Goal: Task Accomplishment & Management: Manage account settings

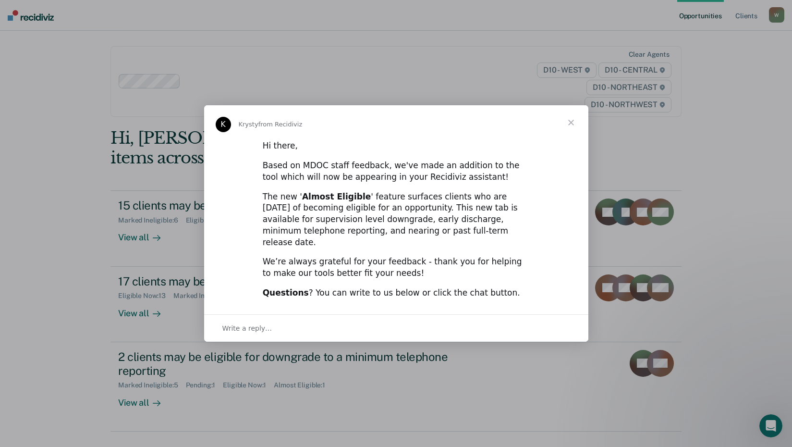
click at [571, 126] on span "Close" at bounding box center [571, 122] width 35 height 35
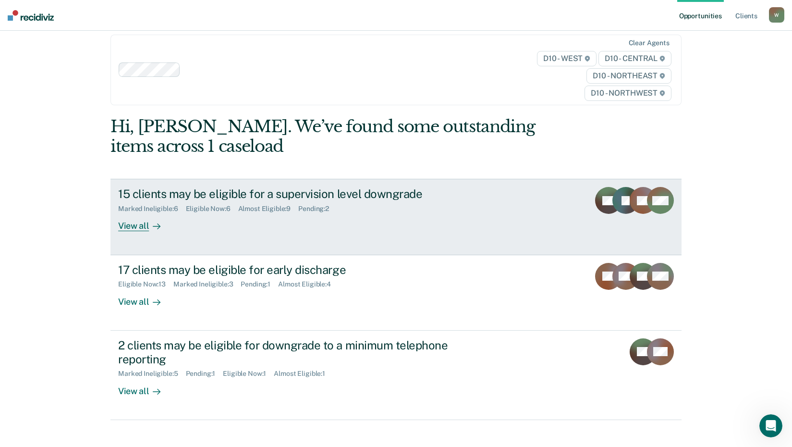
scroll to position [21, 0]
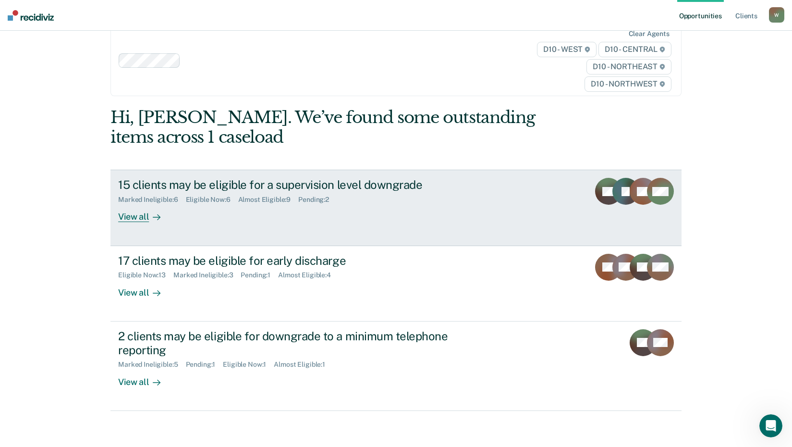
click at [131, 216] on div "View all" at bounding box center [145, 213] width 54 height 19
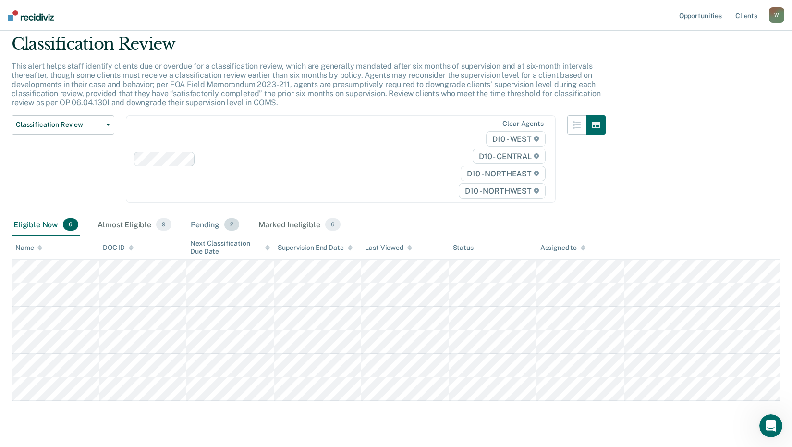
scroll to position [55, 0]
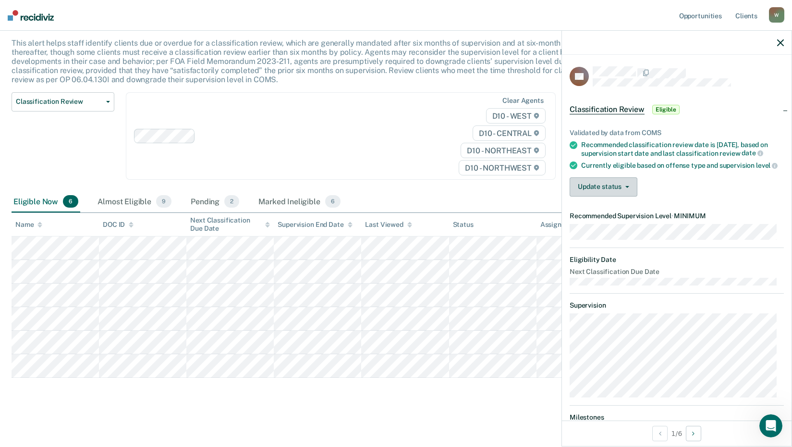
click at [628, 195] on button "Update status" at bounding box center [603, 186] width 68 height 19
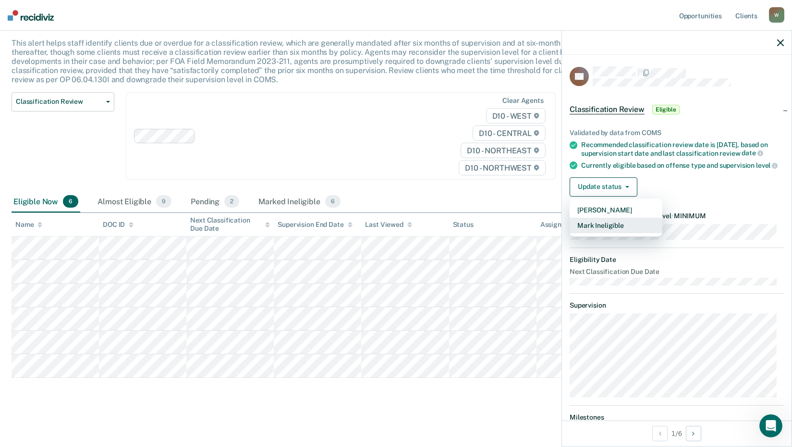
click at [614, 232] on button "Mark Ineligible" at bounding box center [615, 224] width 93 height 15
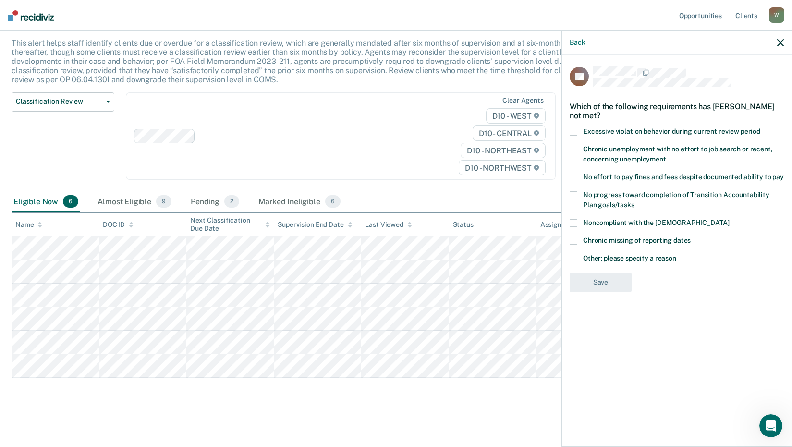
click at [578, 258] on label "Other: please specify a reason" at bounding box center [676, 259] width 214 height 10
click at [676, 254] on input "Other: please specify a reason" at bounding box center [676, 254] width 0 height 0
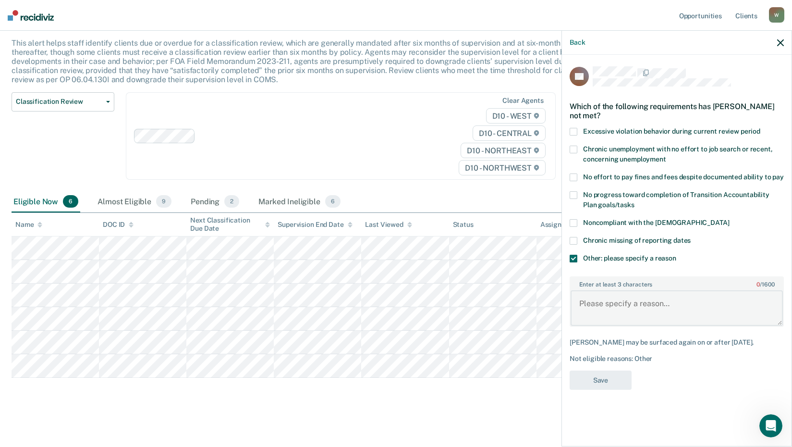
drag, startPoint x: 627, startPoint y: 310, endPoint x: 628, endPoint y: 303, distance: 6.4
click at [628, 307] on textarea "Enter at least 3 characters 0 / 1600" at bounding box center [676, 308] width 212 height 36
type textarea "Died. Discharge pending."
click at [604, 382] on button "Save" at bounding box center [600, 380] width 62 height 20
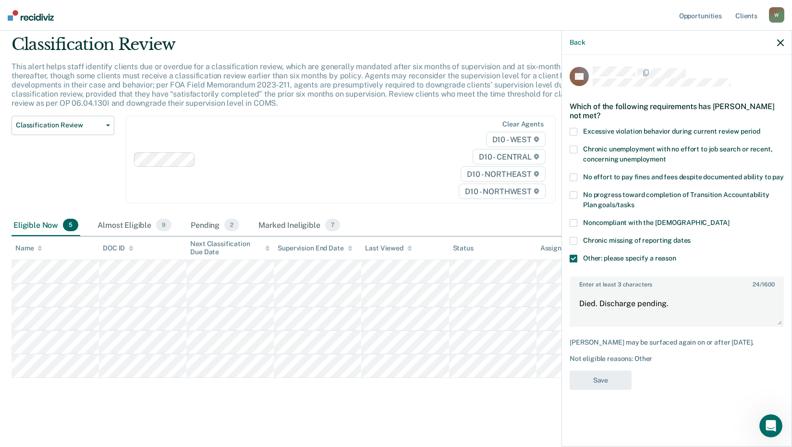
scroll to position [32, 0]
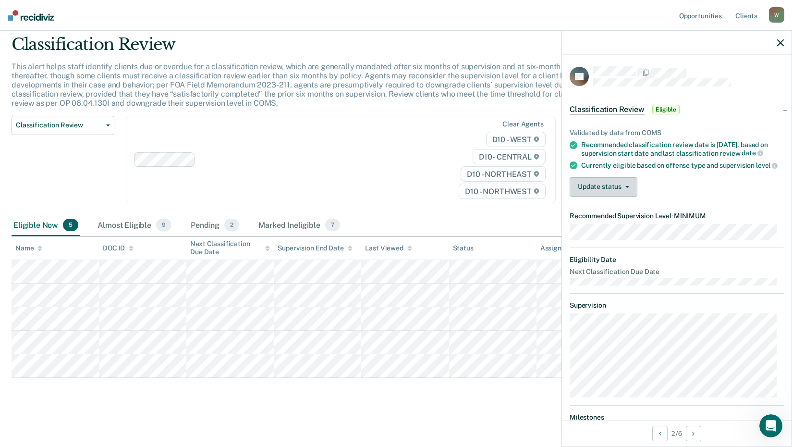
click at [630, 196] on button "Update status" at bounding box center [603, 186] width 68 height 19
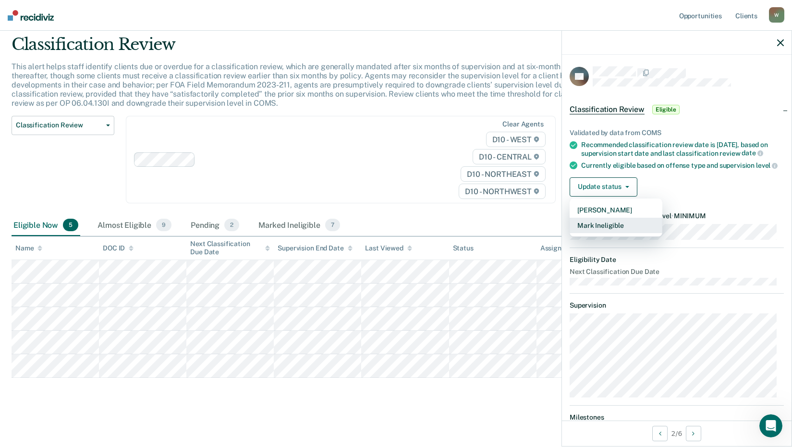
click at [612, 233] on button "Mark Ineligible" at bounding box center [615, 224] width 93 height 15
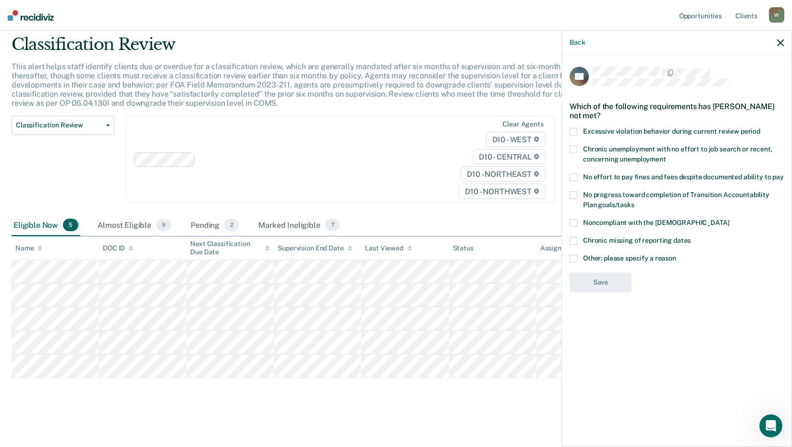
click at [578, 222] on label "Noncompliant with the [DEMOGRAPHIC_DATA]" at bounding box center [676, 224] width 214 height 10
click at [729, 219] on input "Noncompliant with the [DEMOGRAPHIC_DATA]" at bounding box center [729, 219] width 0 height 0
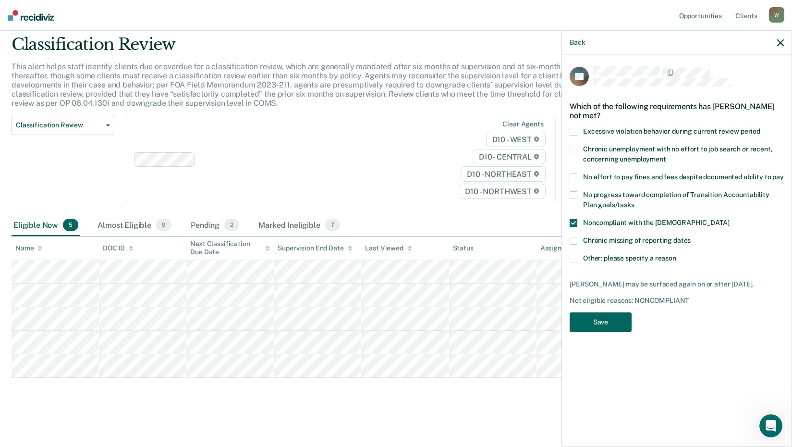
click at [597, 322] on button "Save" at bounding box center [600, 322] width 62 height 20
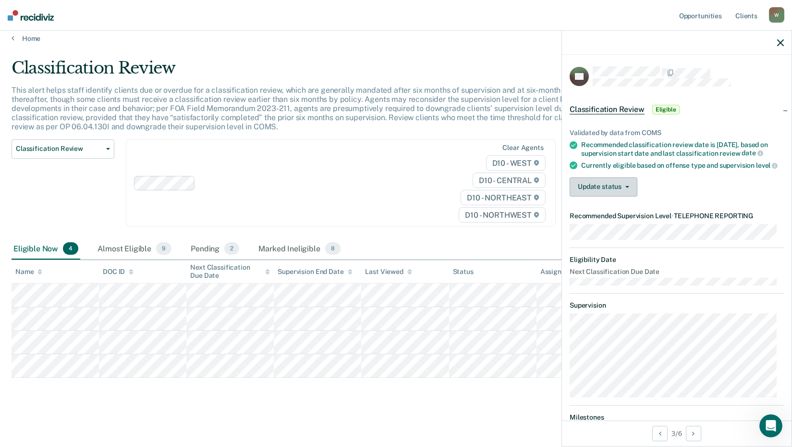
click at [623, 196] on button "Update status" at bounding box center [603, 186] width 68 height 19
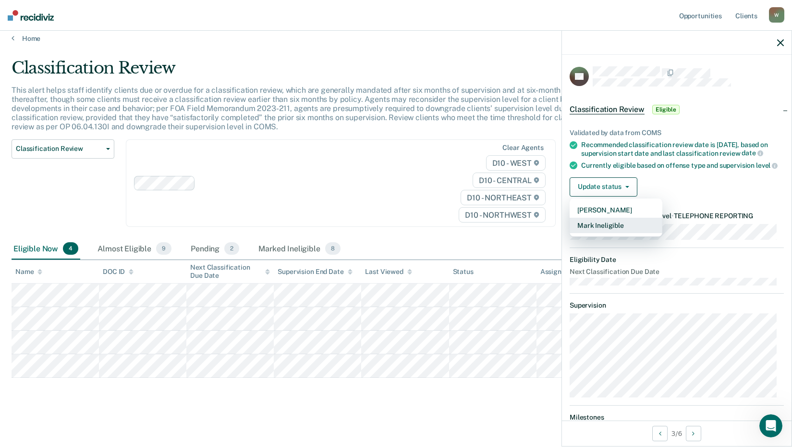
click at [612, 233] on button "Mark Ineligible" at bounding box center [615, 224] width 93 height 15
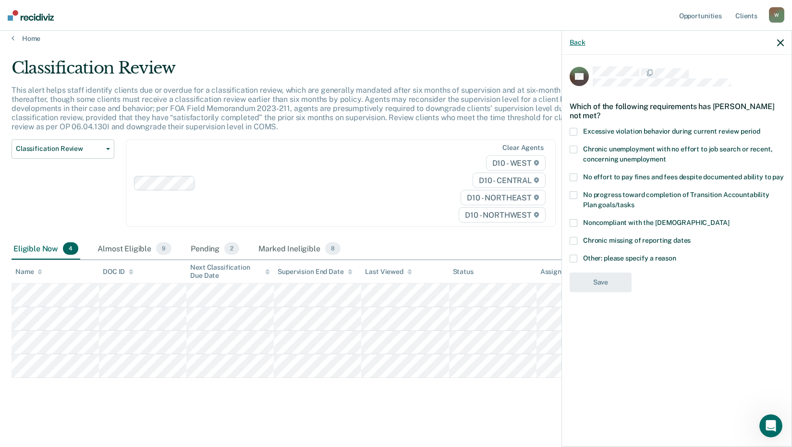
click at [578, 39] on button "Back" at bounding box center [576, 42] width 15 height 8
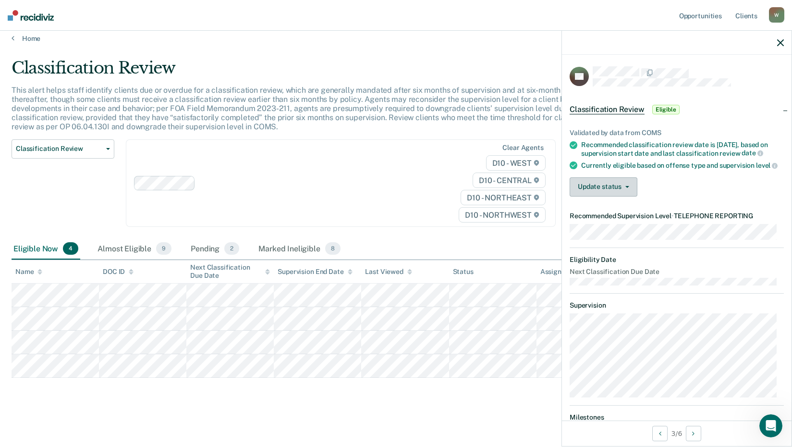
click at [629, 196] on button "Update status" at bounding box center [603, 186] width 68 height 19
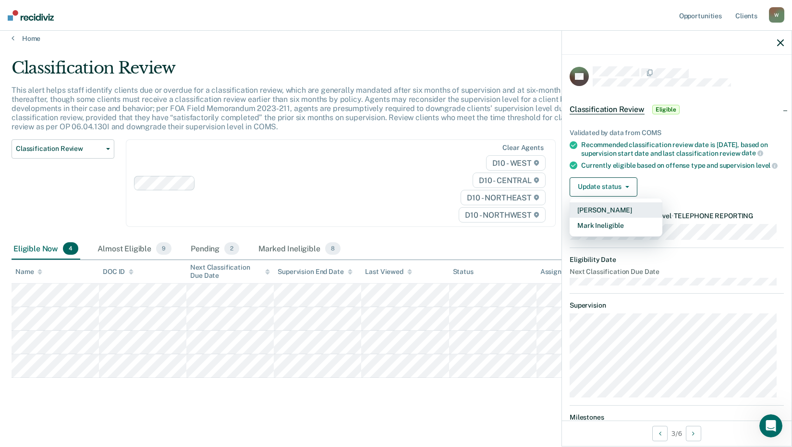
click at [607, 217] on button "[PERSON_NAME]" at bounding box center [615, 209] width 93 height 15
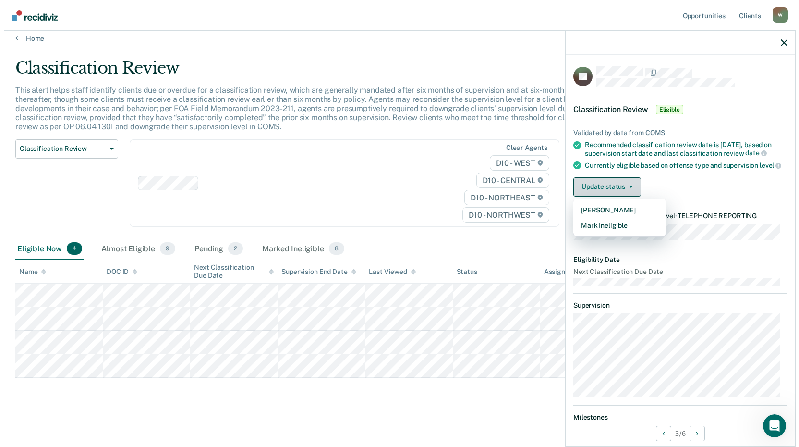
scroll to position [0, 0]
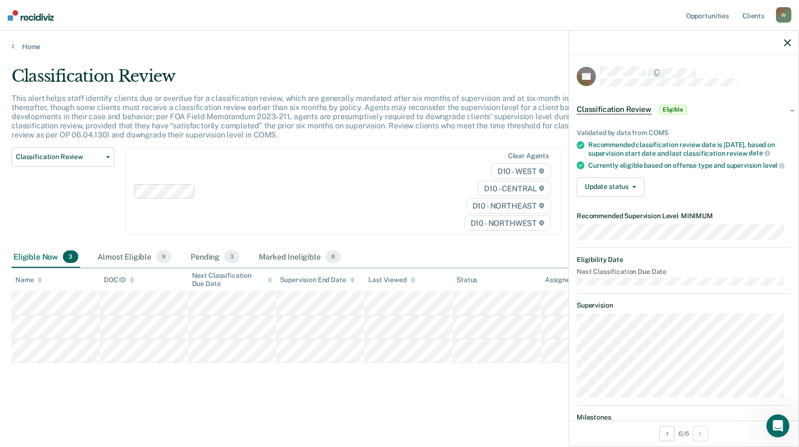
click at [439, 372] on div "Classification Review This alert helps staff identify clients due or overdue fo…" at bounding box center [400, 220] width 776 height 308
click at [626, 192] on button "Update status" at bounding box center [611, 186] width 68 height 19
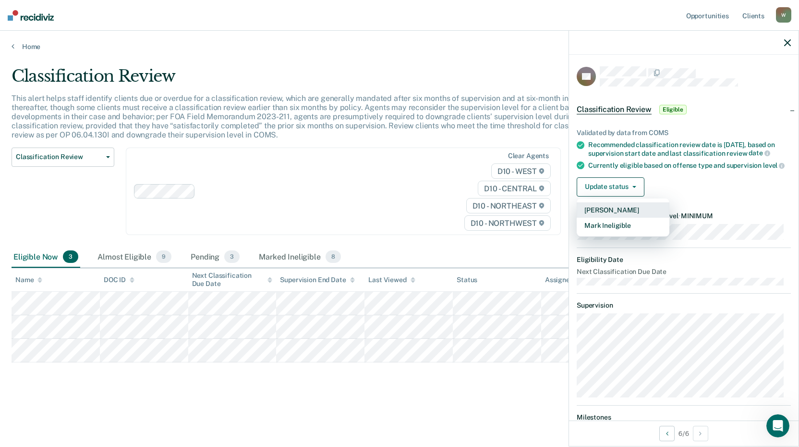
click at [608, 214] on button "[PERSON_NAME]" at bounding box center [623, 209] width 93 height 15
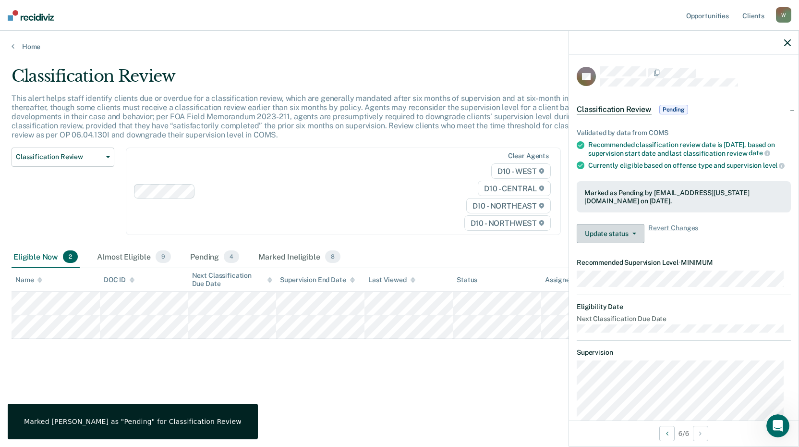
click at [609, 236] on button "Update status" at bounding box center [611, 233] width 68 height 19
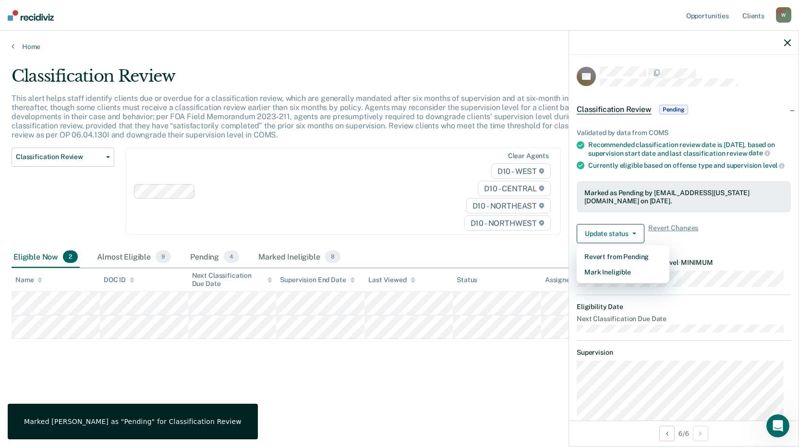
click at [678, 200] on div "Marked as Pending by [EMAIL_ADDRESS][US_STATE][DOMAIN_NAME] on [DATE]." at bounding box center [683, 197] width 199 height 16
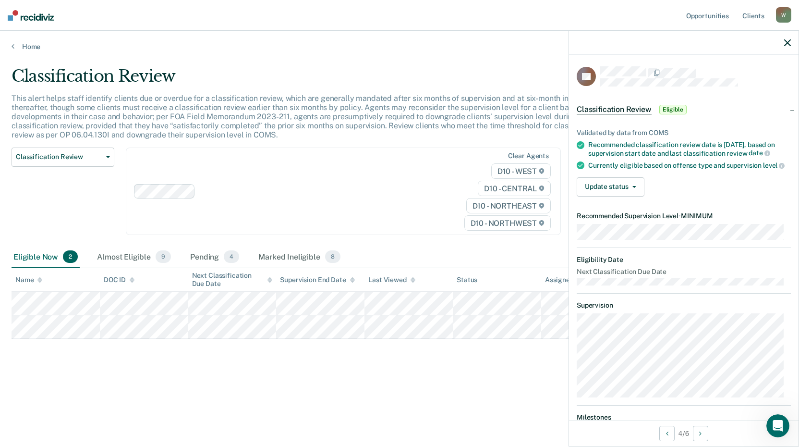
click at [766, 325] on dl "Supervision" at bounding box center [684, 349] width 214 height 96
click at [632, 188] on span "button" at bounding box center [632, 187] width 8 height 2
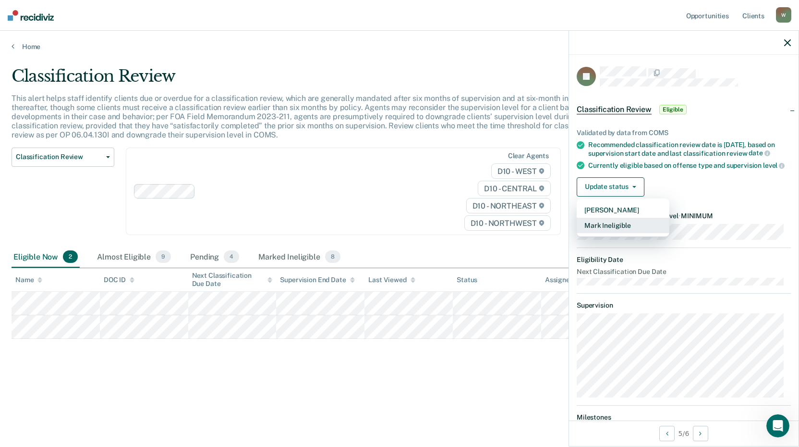
click at [618, 233] on button "Mark Ineligible" at bounding box center [623, 224] width 93 height 15
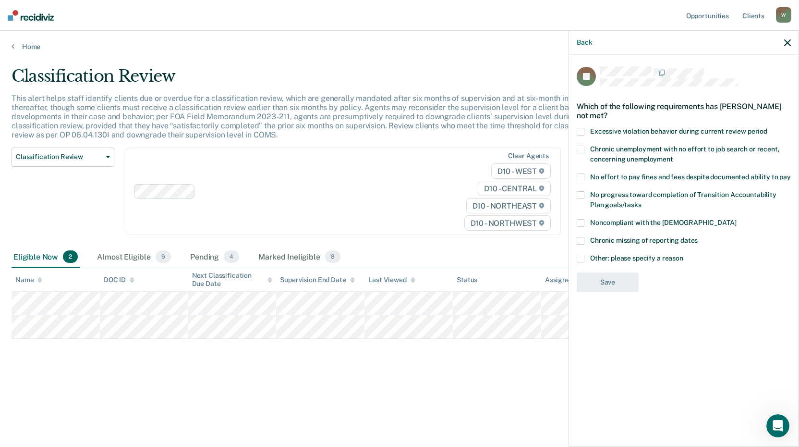
click at [583, 221] on span at bounding box center [581, 223] width 8 height 8
click at [736, 219] on input "Noncompliant with the [DEMOGRAPHIC_DATA]" at bounding box center [736, 219] width 0 height 0
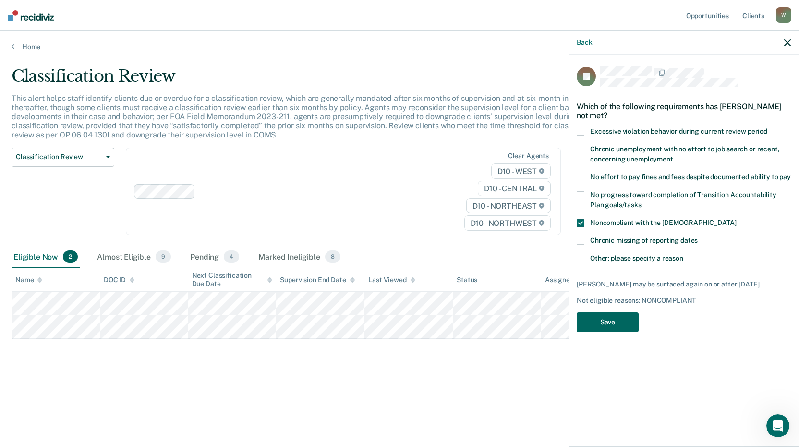
click at [615, 320] on button "Save" at bounding box center [608, 322] width 62 height 20
